Goal: Transaction & Acquisition: Download file/media

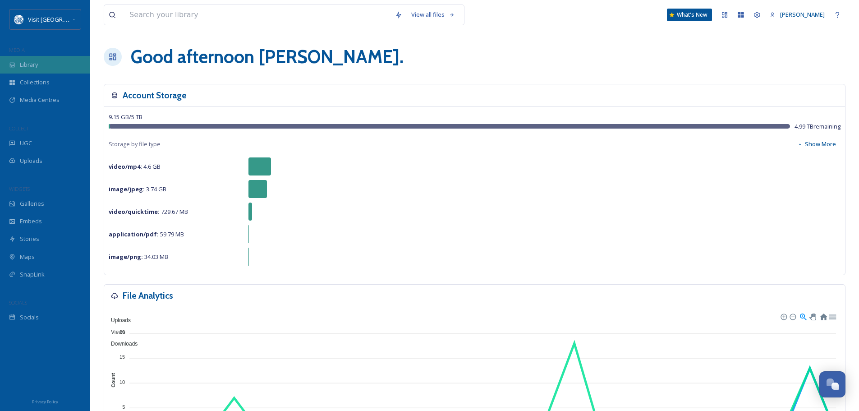
click at [41, 65] on div "Library" at bounding box center [45, 65] width 90 height 18
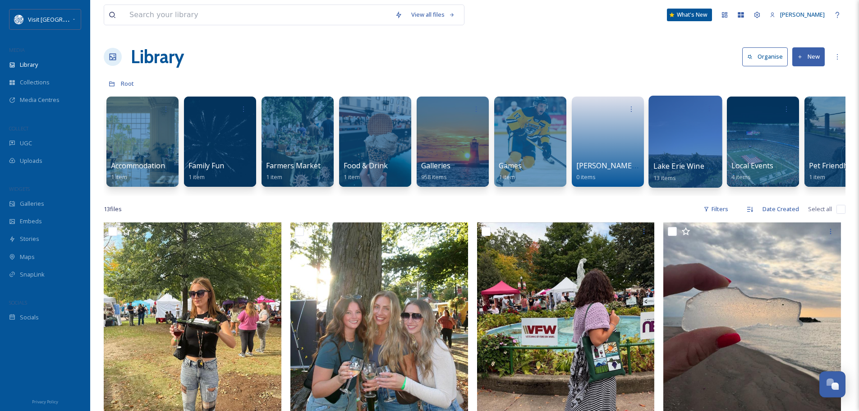
click at [666, 171] on div "Lake Erie Wine Country 13 items" at bounding box center [685, 172] width 64 height 23
click at [684, 129] on div at bounding box center [684, 142] width 73 height 92
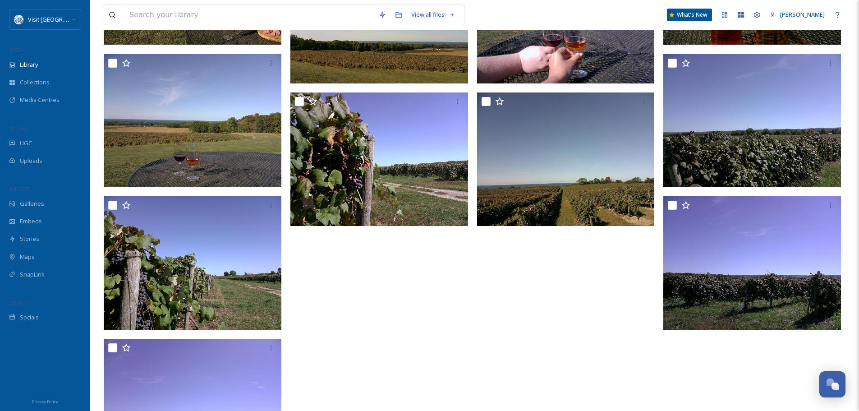
scroll to position [316, 0]
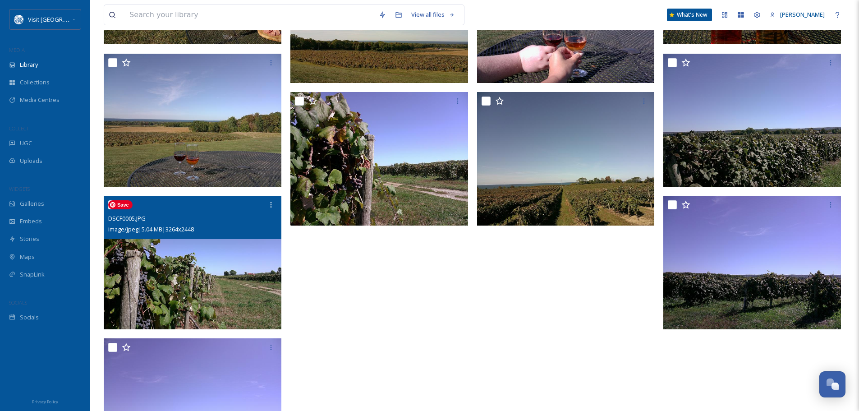
click at [241, 257] on img at bounding box center [193, 262] width 178 height 133
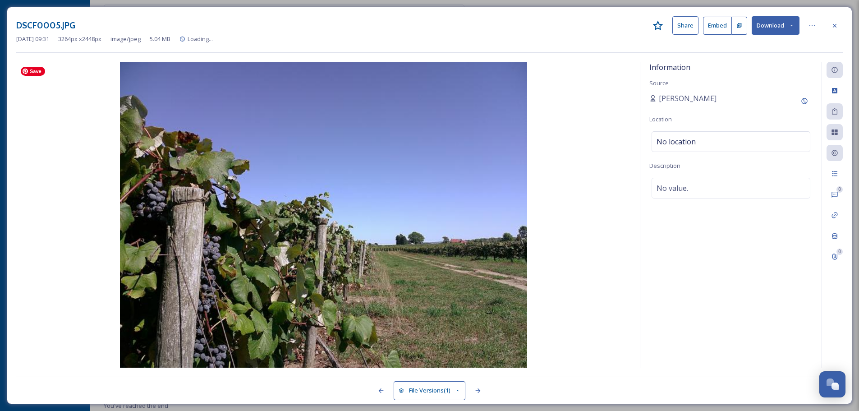
scroll to position [249, 0]
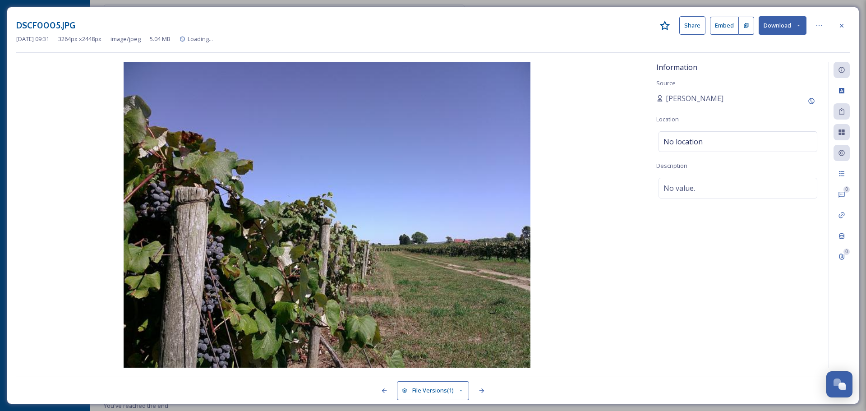
click at [790, 33] on button "Download" at bounding box center [782, 25] width 48 height 18
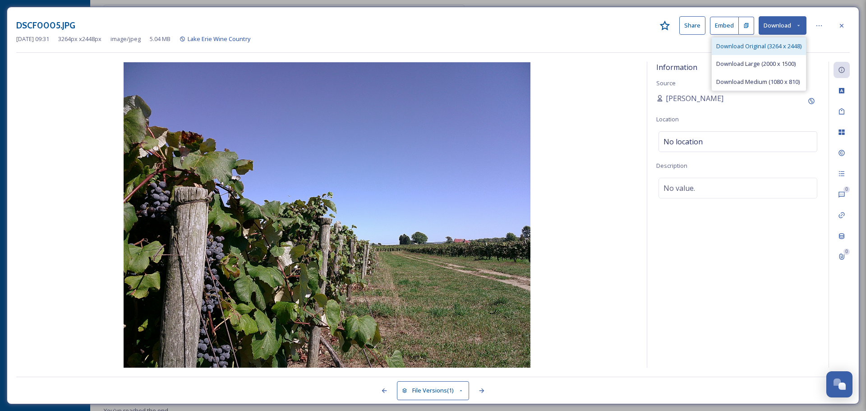
click at [753, 47] on span "Download Original (3264 x 2448)" at bounding box center [758, 46] width 85 height 9
drag, startPoint x: 839, startPoint y: 28, endPoint x: 835, endPoint y: 32, distance: 6.4
click at [839, 28] on icon at bounding box center [841, 25] width 7 height 7
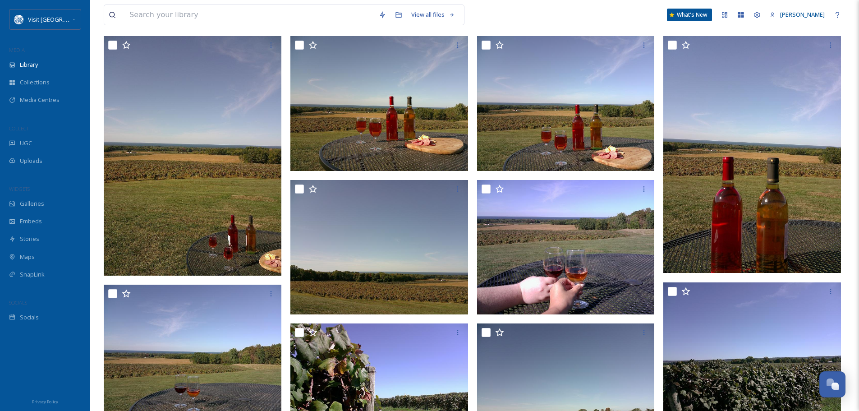
scroll to position [81, 0]
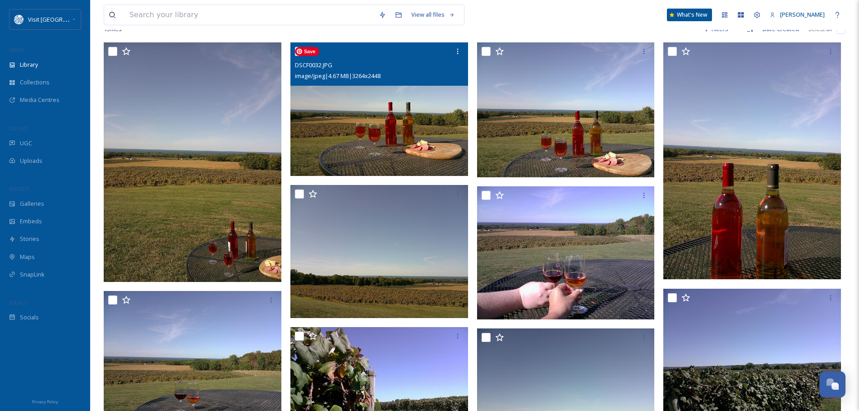
click at [373, 143] on img at bounding box center [379, 108] width 178 height 133
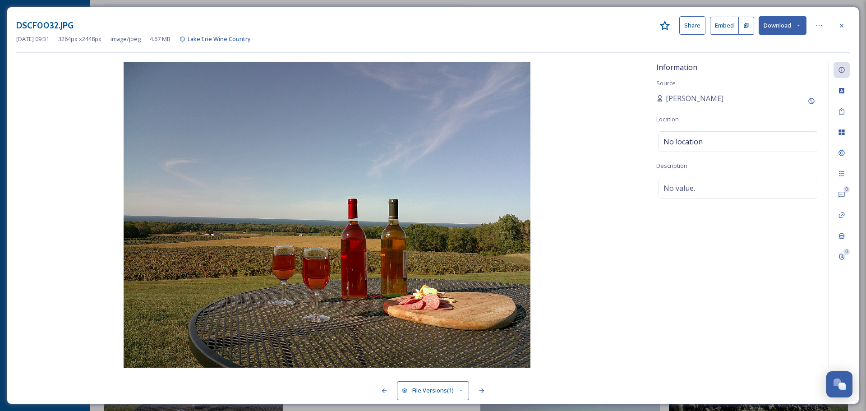
click at [788, 28] on button "Download" at bounding box center [782, 25] width 48 height 18
click at [759, 45] on span "Download Original (3264 x 2448)" at bounding box center [758, 46] width 85 height 9
click at [840, 26] on icon at bounding box center [841, 25] width 7 height 7
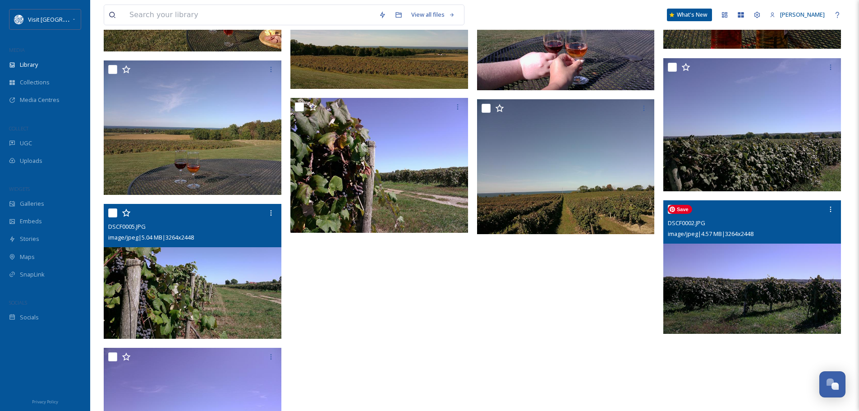
scroll to position [351, 0]
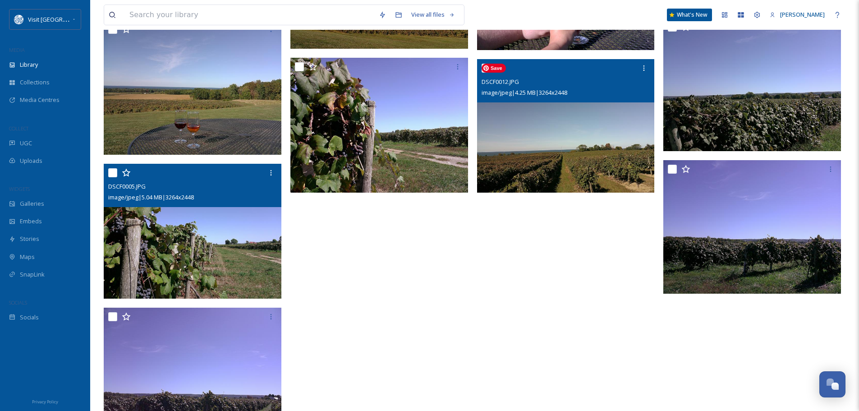
click at [595, 121] on img at bounding box center [566, 125] width 178 height 133
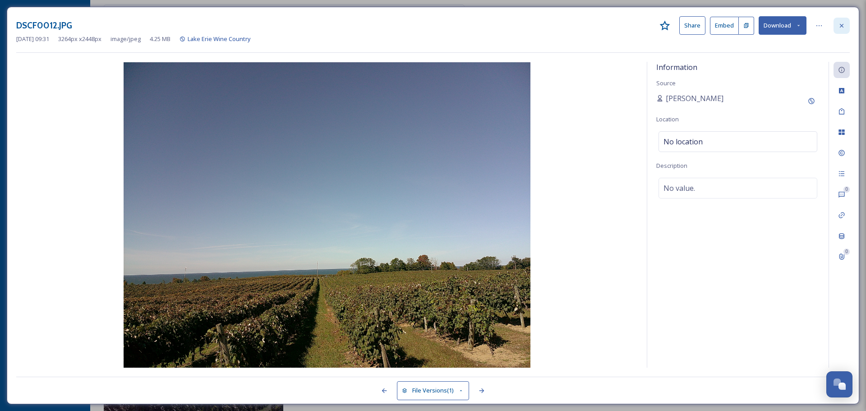
click at [842, 26] on icon at bounding box center [842, 25] width 4 height 4
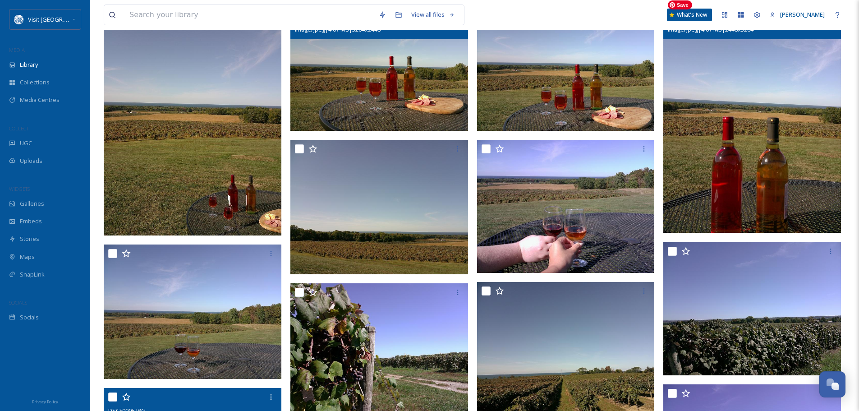
scroll to position [37, 0]
